Goal: Check status: Check status

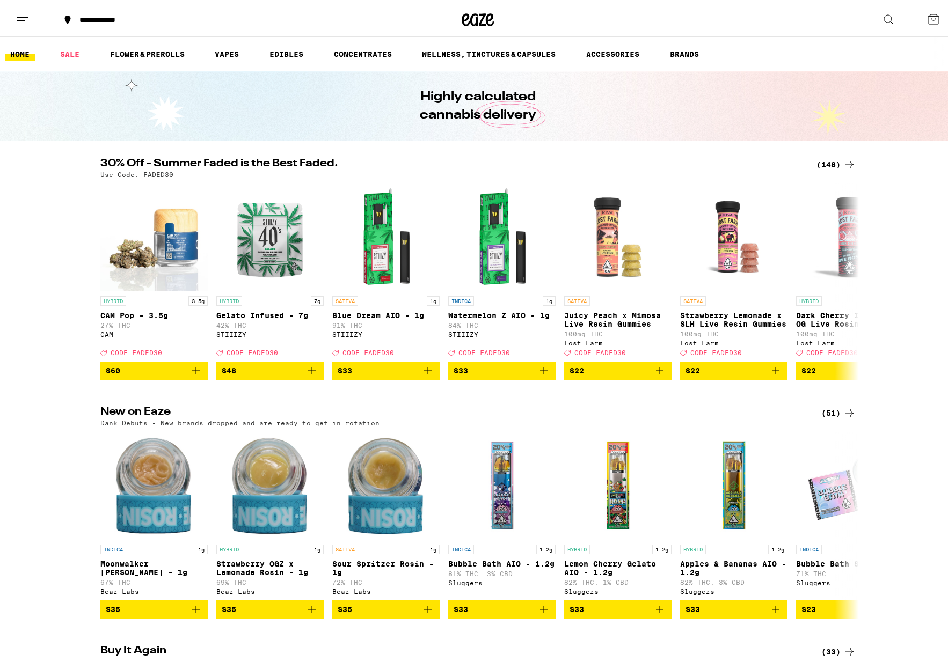
click at [745, 16] on icon at bounding box center [888, 16] width 13 height 13
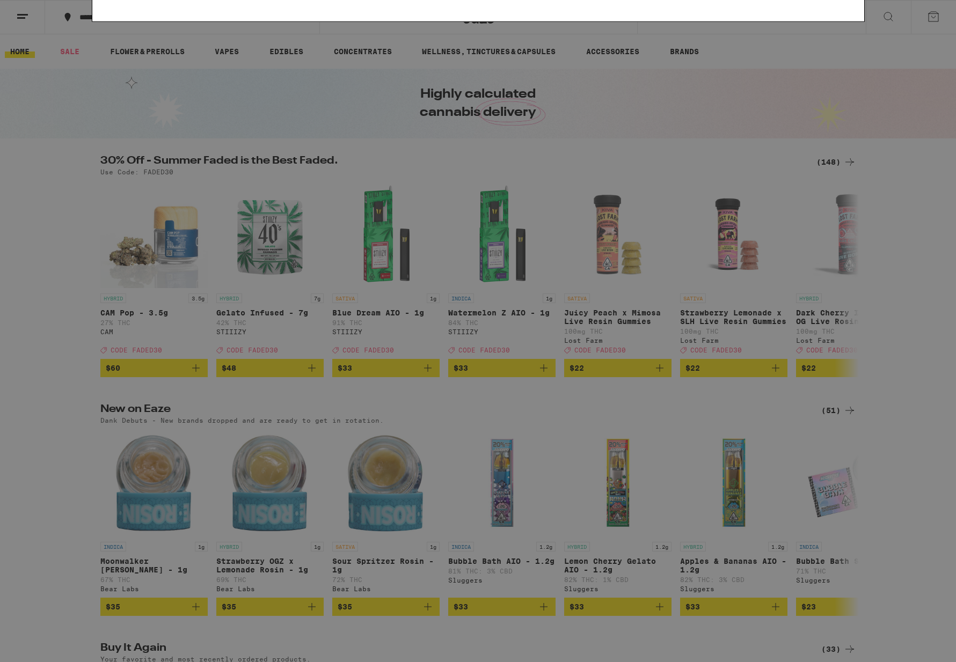
type input "order history"
click at [745, 13] on icon at bounding box center [847, 17] width 16 height 16
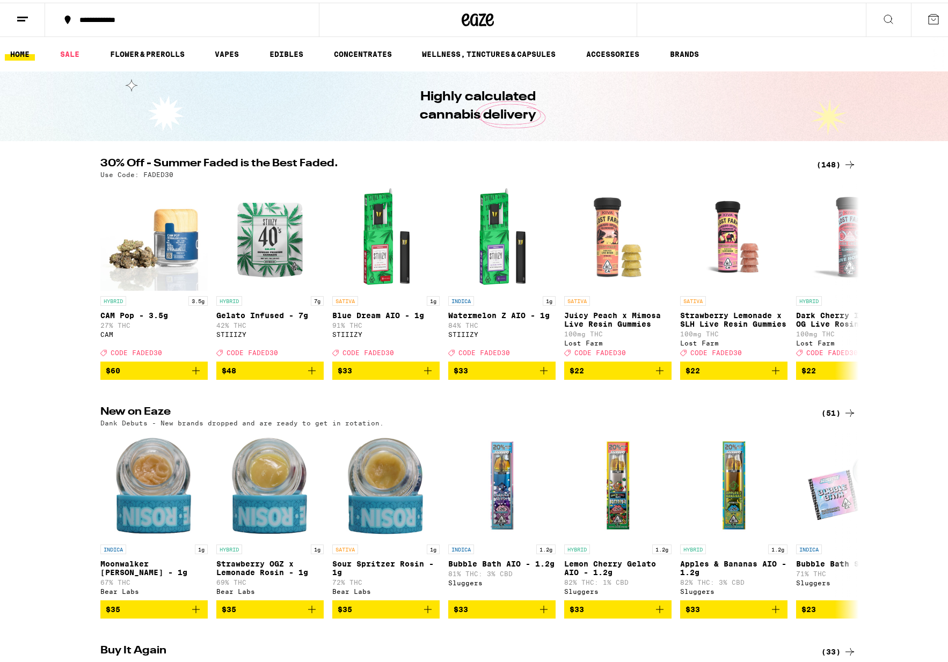
click at [21, 10] on icon at bounding box center [22, 16] width 13 height 13
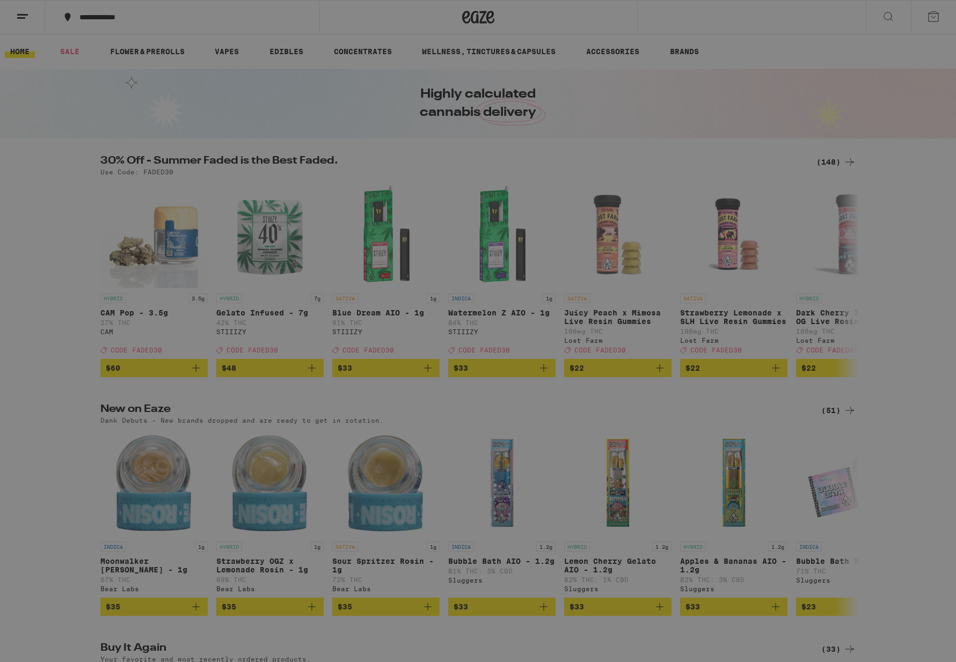
click at [74, 345] on link "Account" at bounding box center [149, 346] width 188 height 13
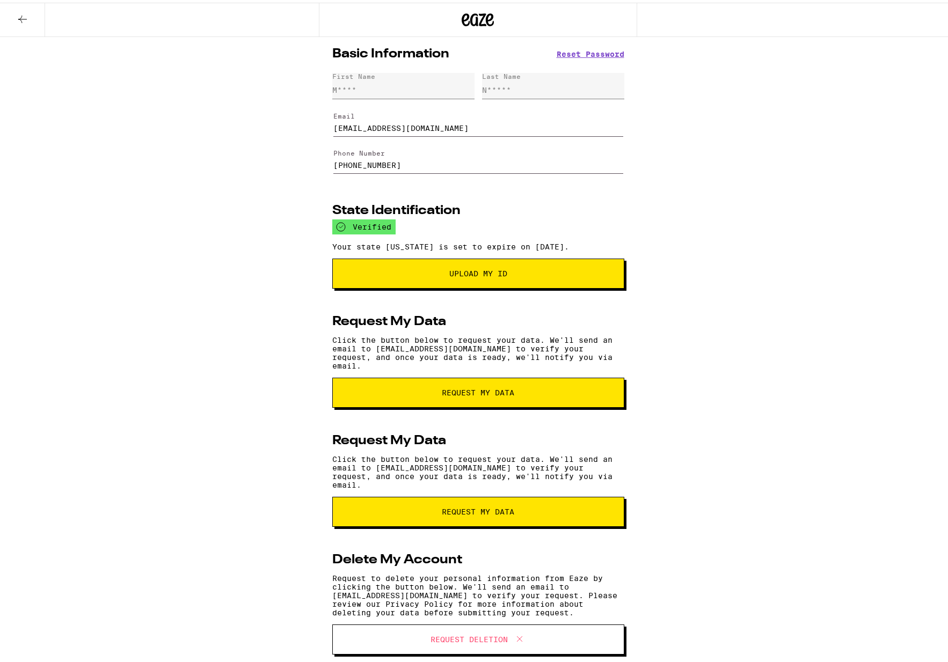
click at [24, 19] on icon at bounding box center [22, 16] width 13 height 13
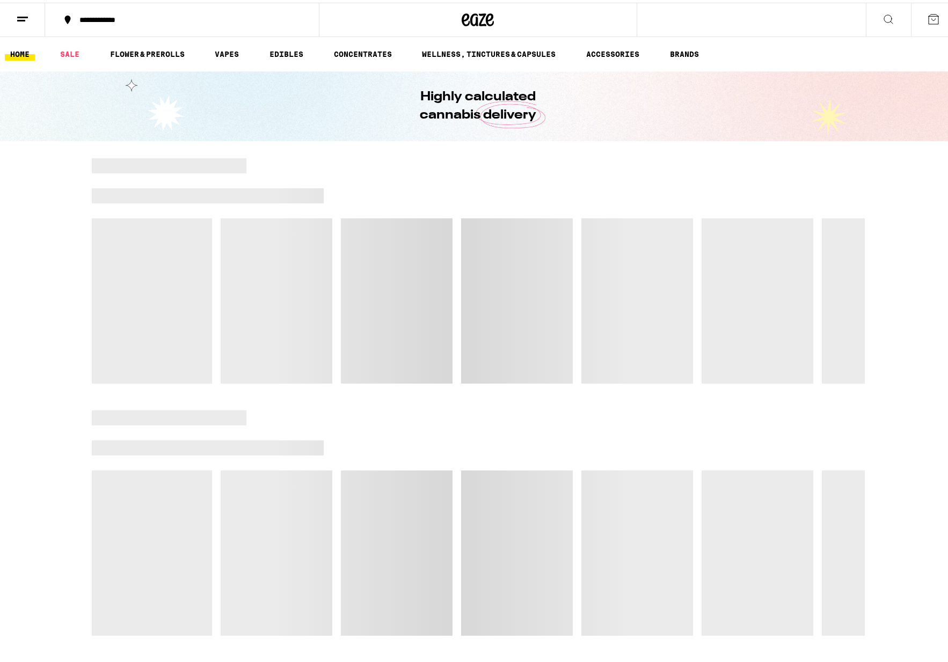
click at [23, 20] on icon at bounding box center [22, 16] width 13 height 13
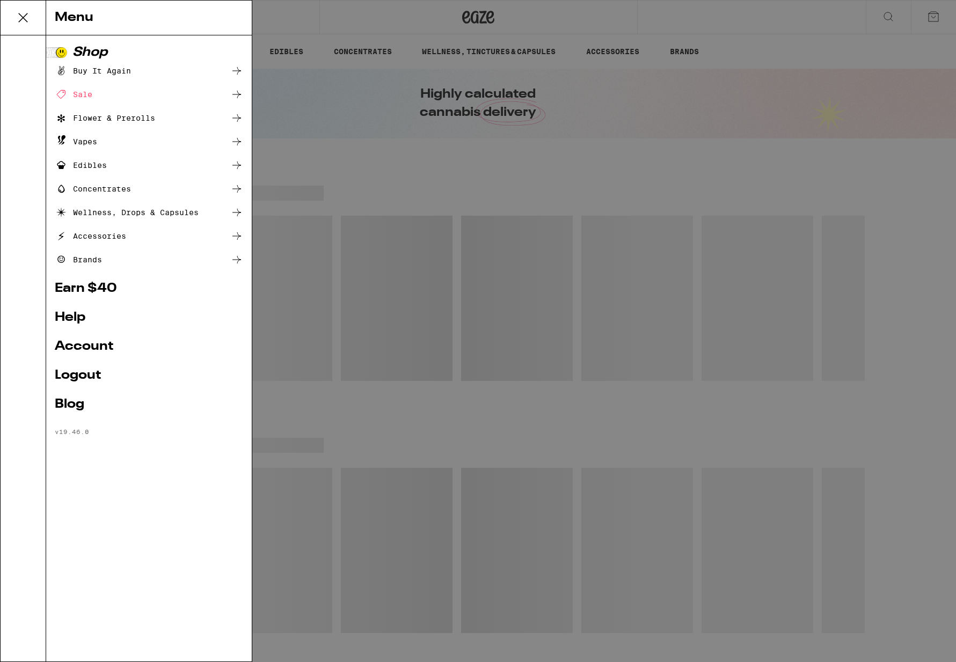
click at [71, 316] on link "Help" at bounding box center [149, 317] width 188 height 13
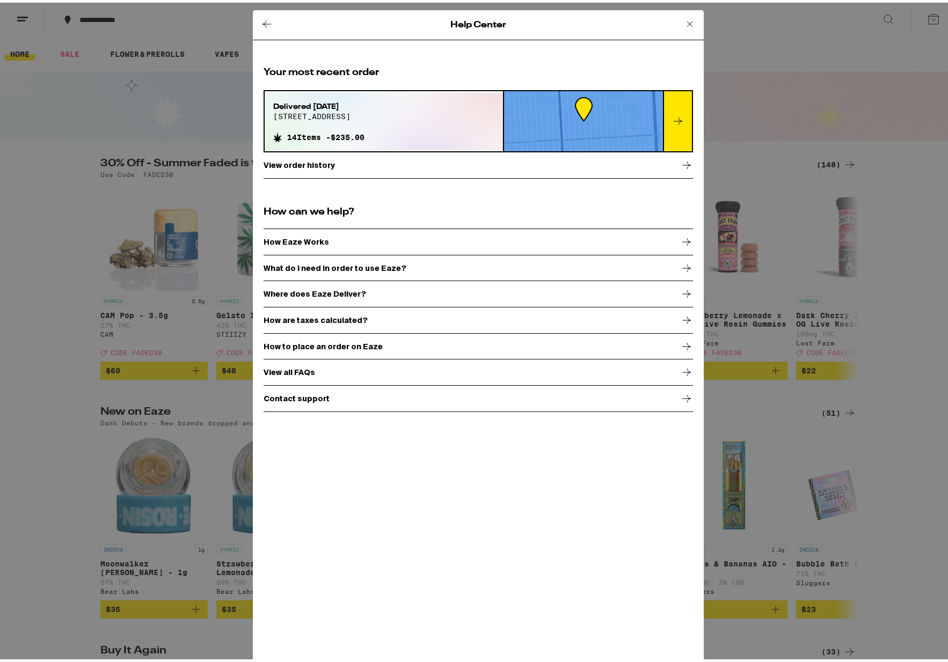
click at [294, 162] on p "View order history" at bounding box center [299, 162] width 71 height 9
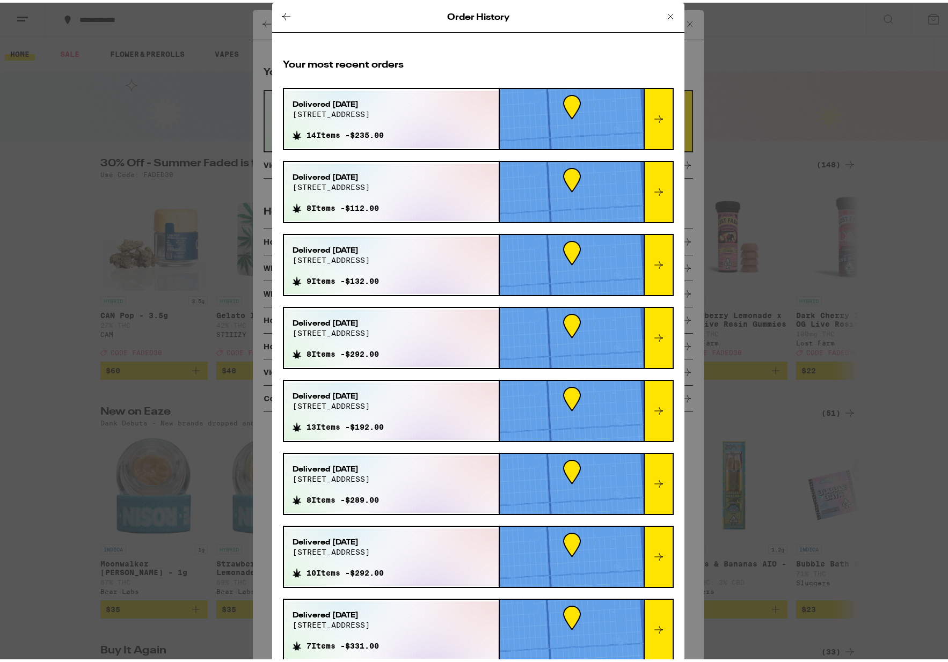
click at [289, 162] on div "Order History Your most recent orders Delivered [DATE] [STREET_ADDRESS] 14 Item…" at bounding box center [478, 331] width 956 height 662
click at [652, 114] on icon at bounding box center [658, 116] width 13 height 13
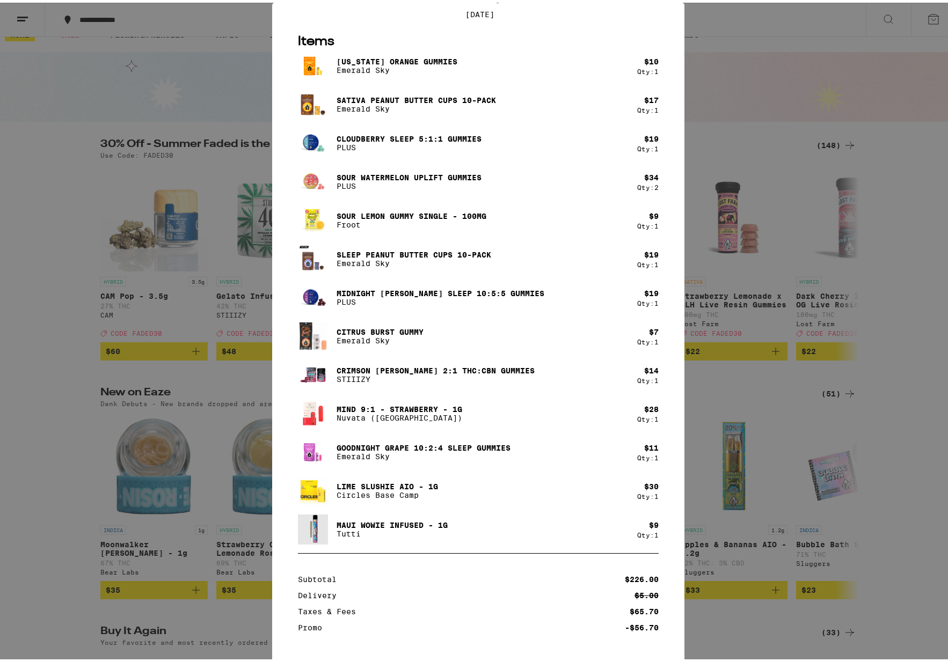
scroll to position [94, 0]
